Goal: Task Accomplishment & Management: Complete application form

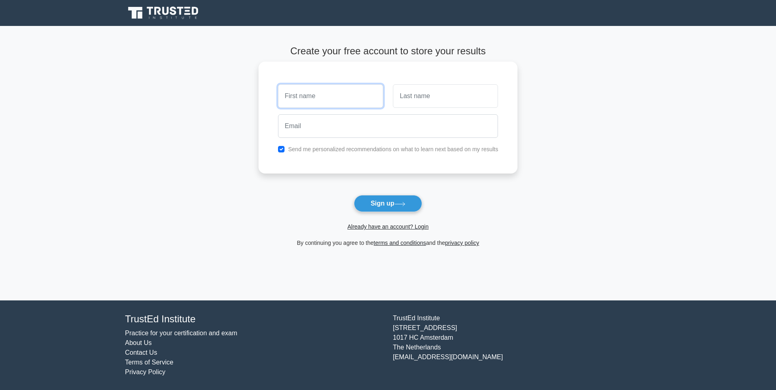
click at [315, 86] on input "text" at bounding box center [330, 96] width 105 height 24
type input "[PERSON_NAME]"
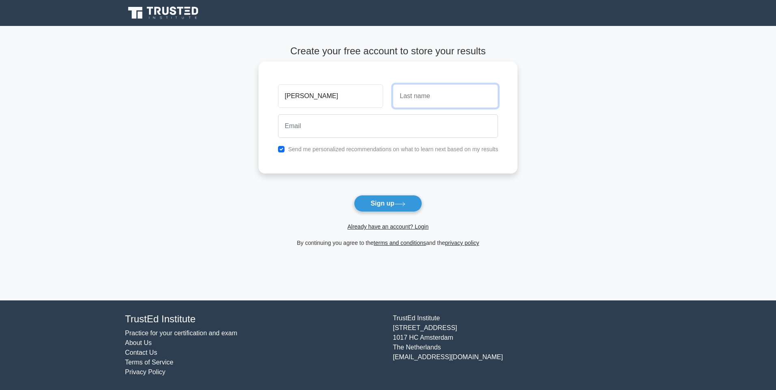
type input "Khan"
type input "r.hamidkhan@gmail.com"
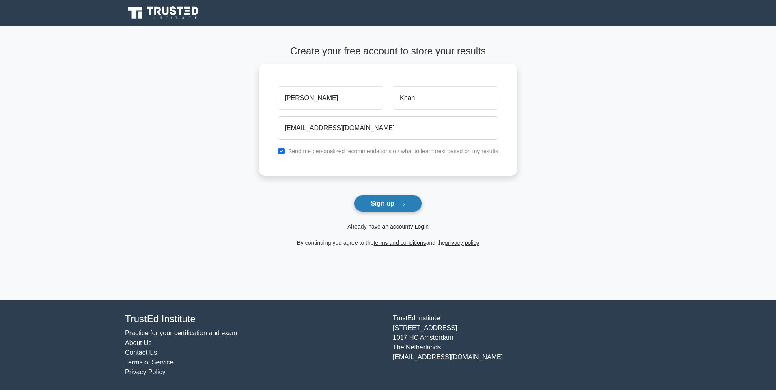
click at [388, 195] on button "Sign up" at bounding box center [388, 203] width 68 height 17
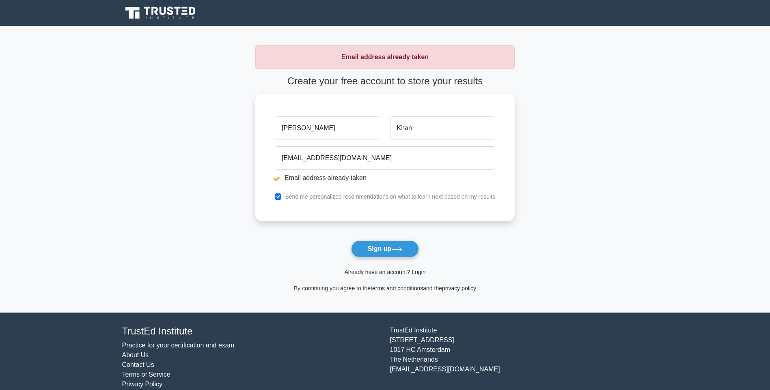
click at [420, 269] on link "Already have an account? Login" at bounding box center [384, 272] width 81 height 6
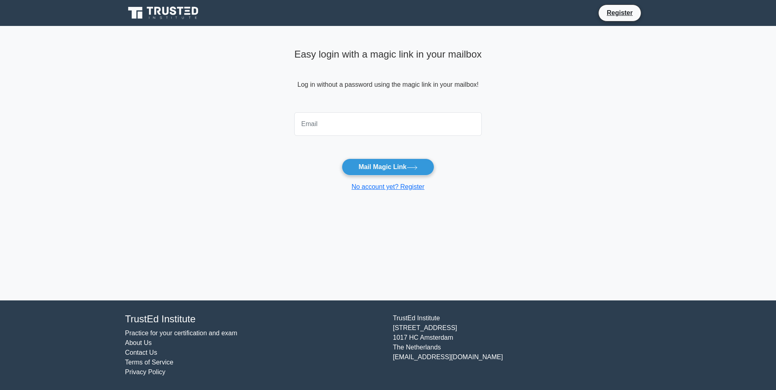
click at [321, 125] on input "email" at bounding box center [387, 124] width 187 height 24
type input "[EMAIL_ADDRESS][DOMAIN_NAME]"
click at [388, 162] on button "Mail Magic Link" at bounding box center [388, 167] width 92 height 17
click at [332, 123] on input "[EMAIL_ADDRESS][DOMAIN_NAME]" at bounding box center [387, 124] width 187 height 24
type input "r.hamidkhann@gmail.com"
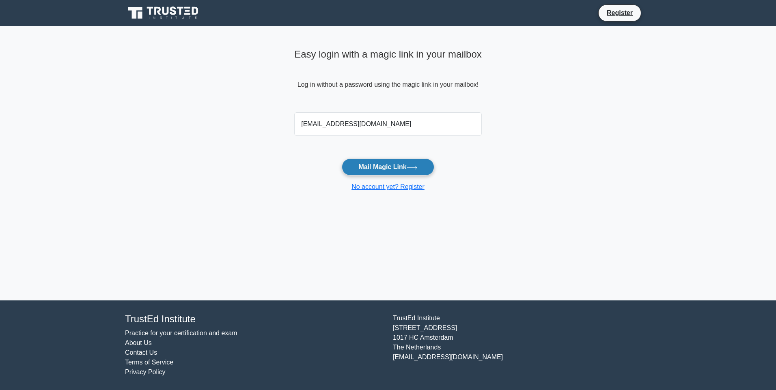
click at [389, 163] on button "Mail Magic Link" at bounding box center [388, 167] width 92 height 17
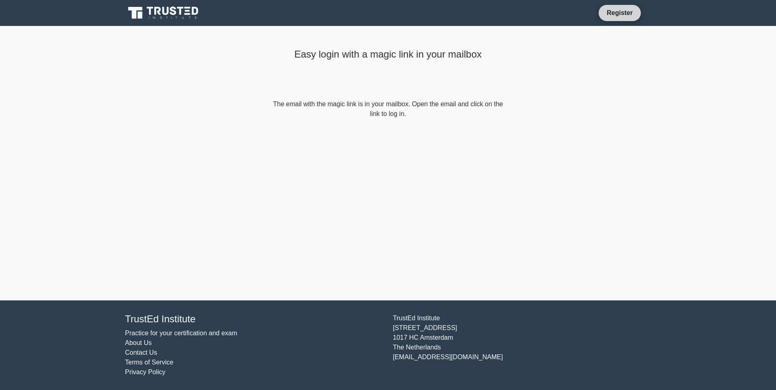
click at [614, 11] on link "Register" at bounding box center [620, 13] width 36 height 10
